Goal: Navigation & Orientation: Find specific page/section

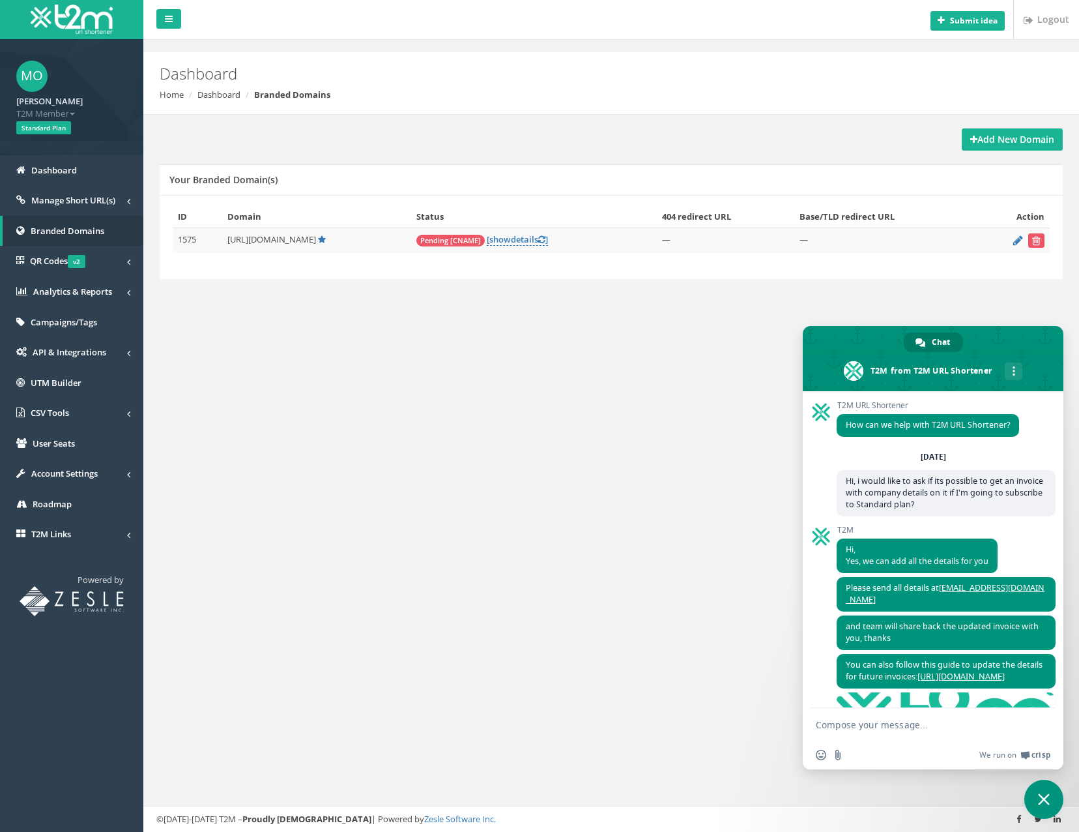
drag, startPoint x: 356, startPoint y: 454, endPoint x: 394, endPoint y: 415, distance: 54.8
click at [356, 454] on div "Submit idea Logout Dashboard Home Dashboard Branded Domains Add New Domain Your…" at bounding box center [611, 416] width 936 height 832
click at [489, 347] on div "Submit idea Logout Dashboard Home Dashboard Branded Domains Add New Domain Your…" at bounding box center [611, 416] width 936 height 832
click at [57, 236] on span "Branded Domains" at bounding box center [68, 231] width 74 height 12
click at [385, 409] on div "Submit idea Logout Dashboard Home Dashboard Branded Domains Add New Domain Your…" at bounding box center [611, 416] width 936 height 832
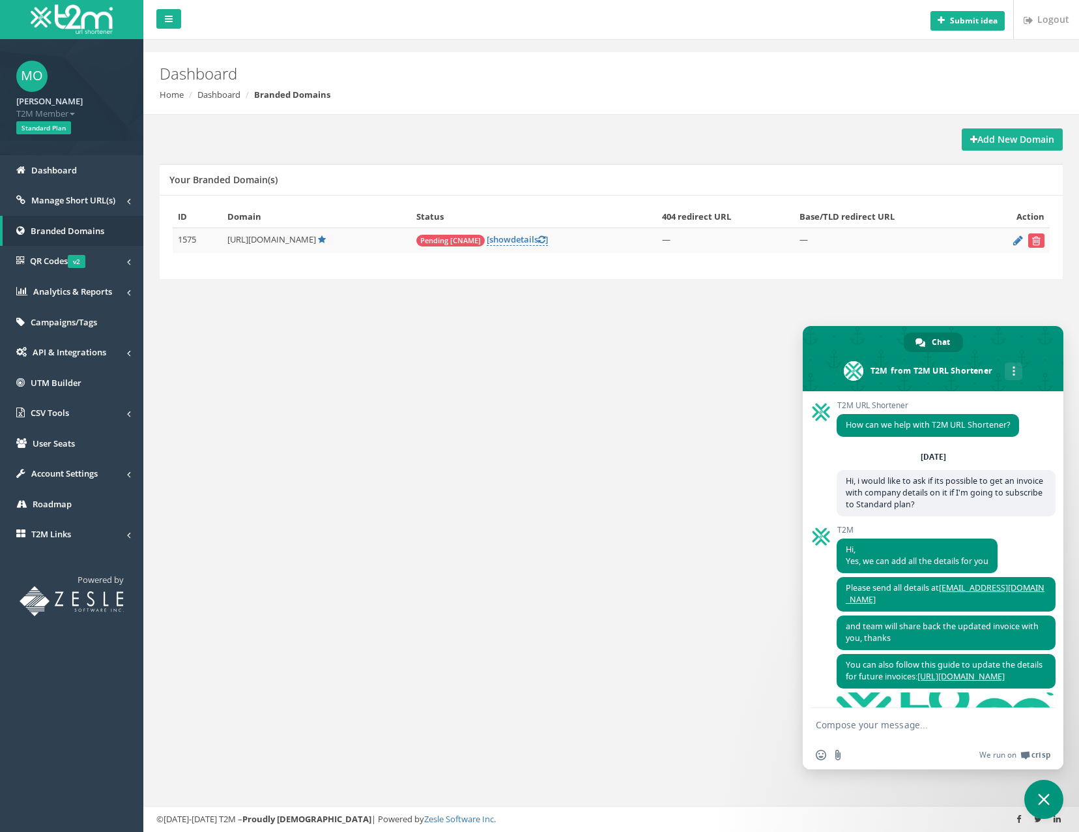
click at [302, 323] on div "Submit idea Logout Dashboard Home Dashboard Branded Domains Add New Domain Your…" at bounding box center [611, 416] width 936 height 832
